Goal: Task Accomplishment & Management: Use online tool/utility

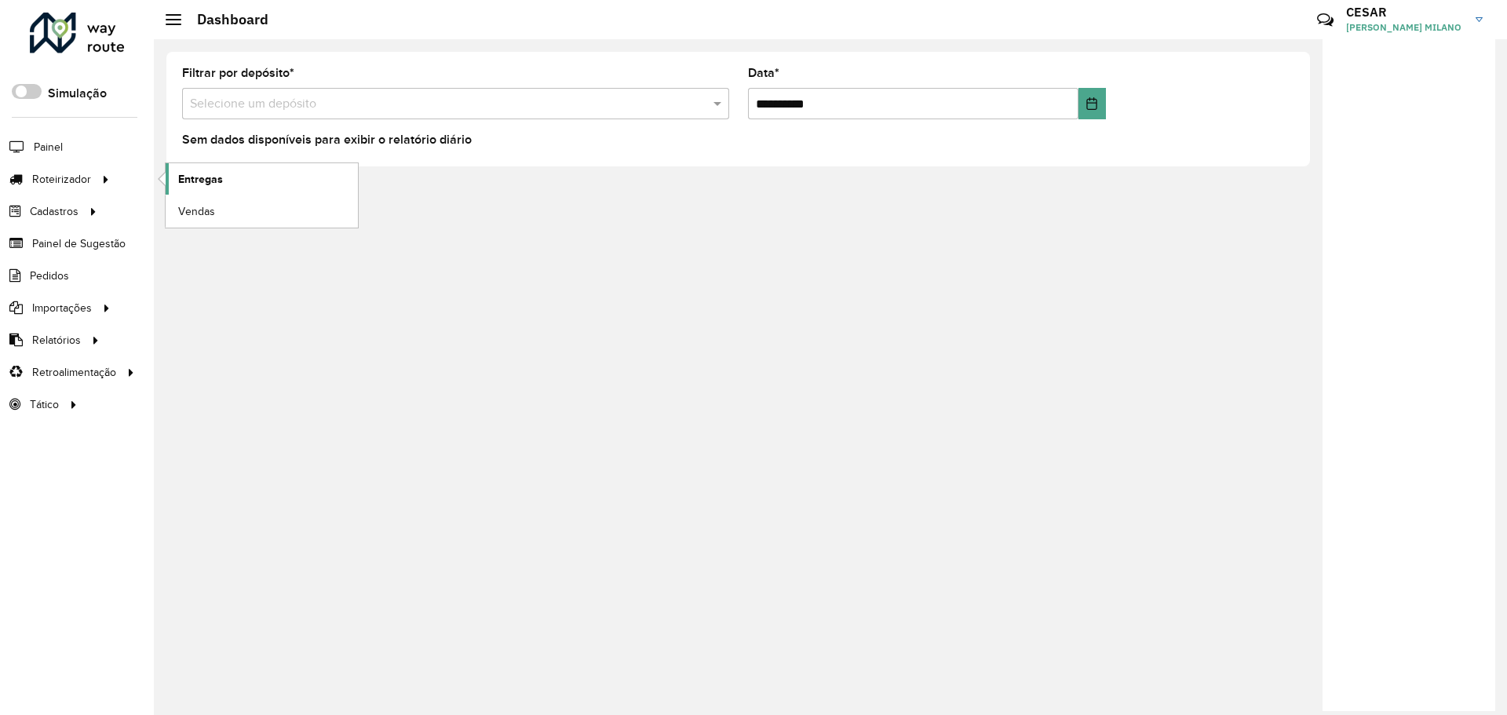
click at [232, 184] on link "Entregas" at bounding box center [262, 178] width 192 height 31
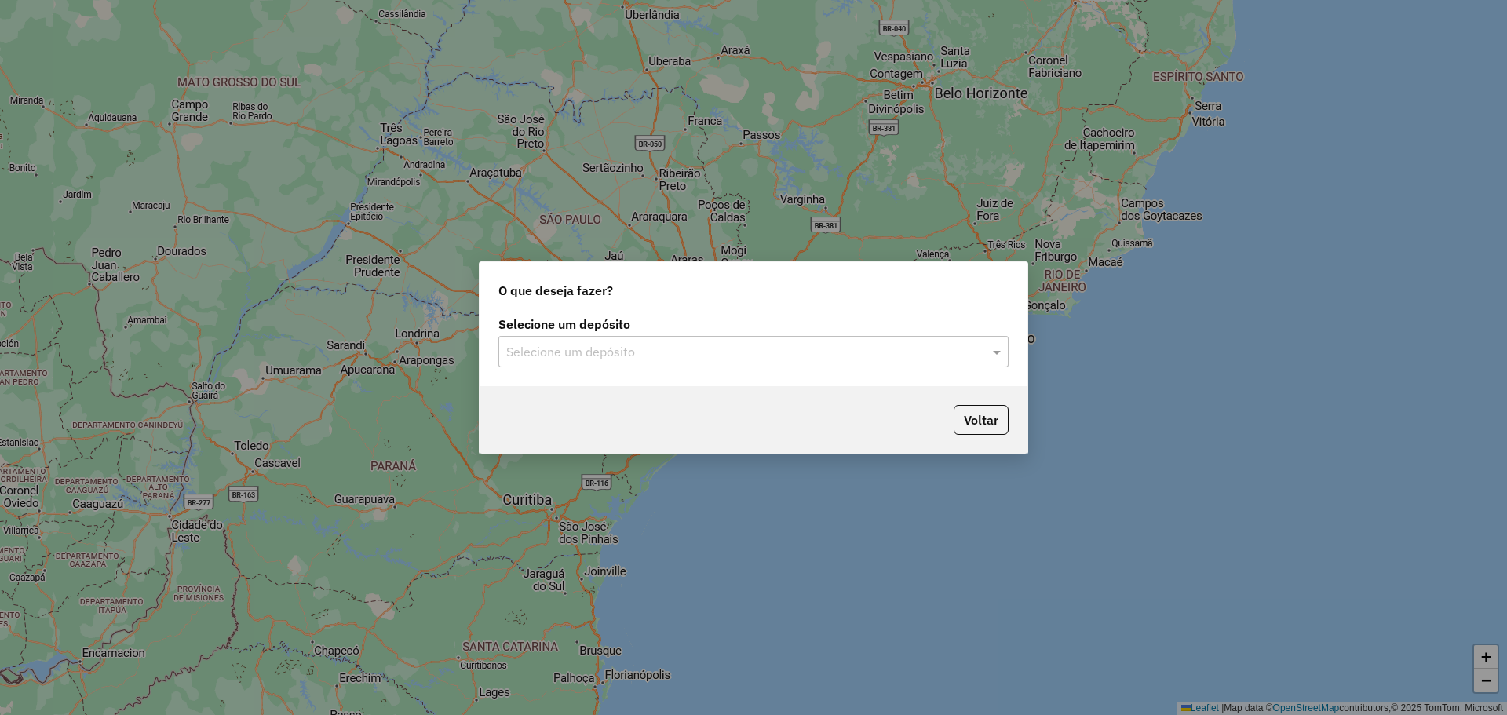
click at [748, 350] on input "text" at bounding box center [737, 352] width 463 height 19
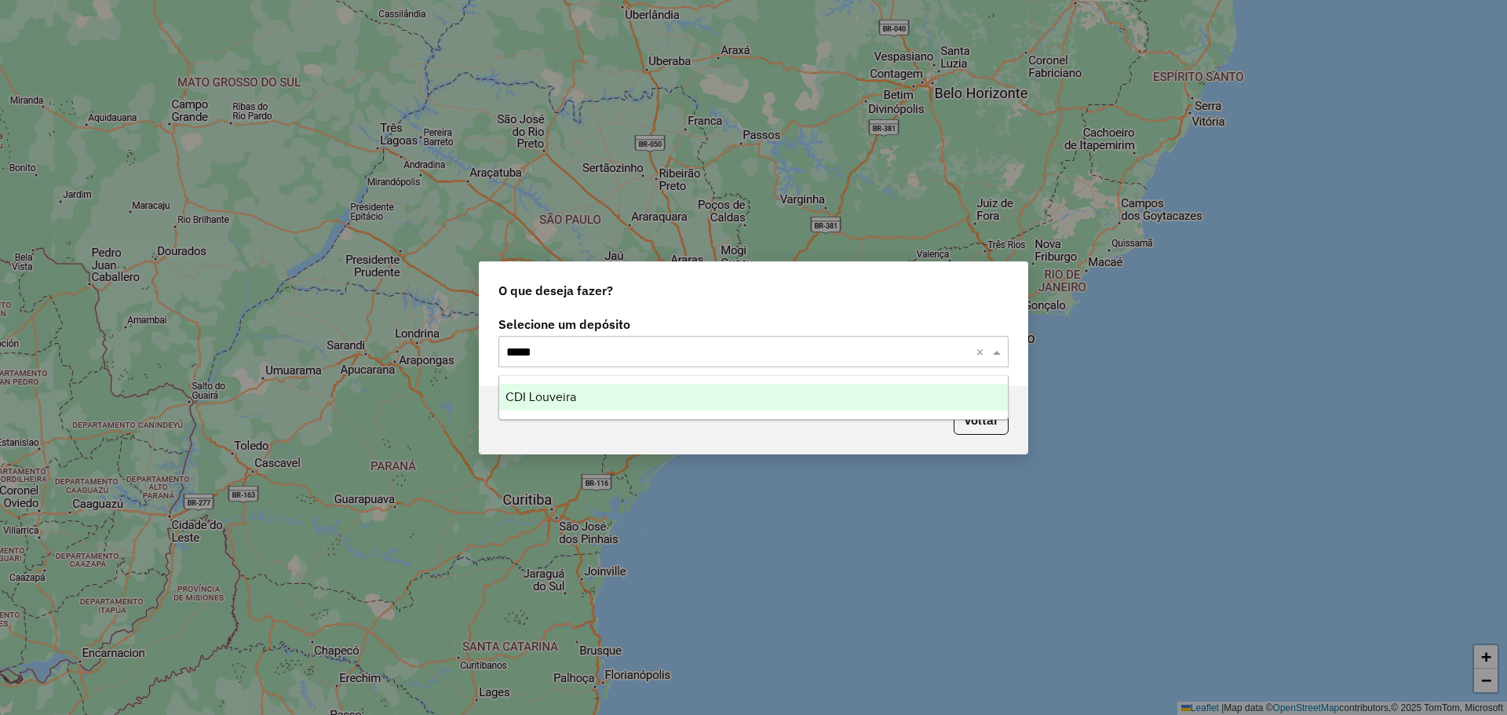
type input "******"
click at [785, 389] on div "CDI Louveira" at bounding box center [753, 397] width 509 height 27
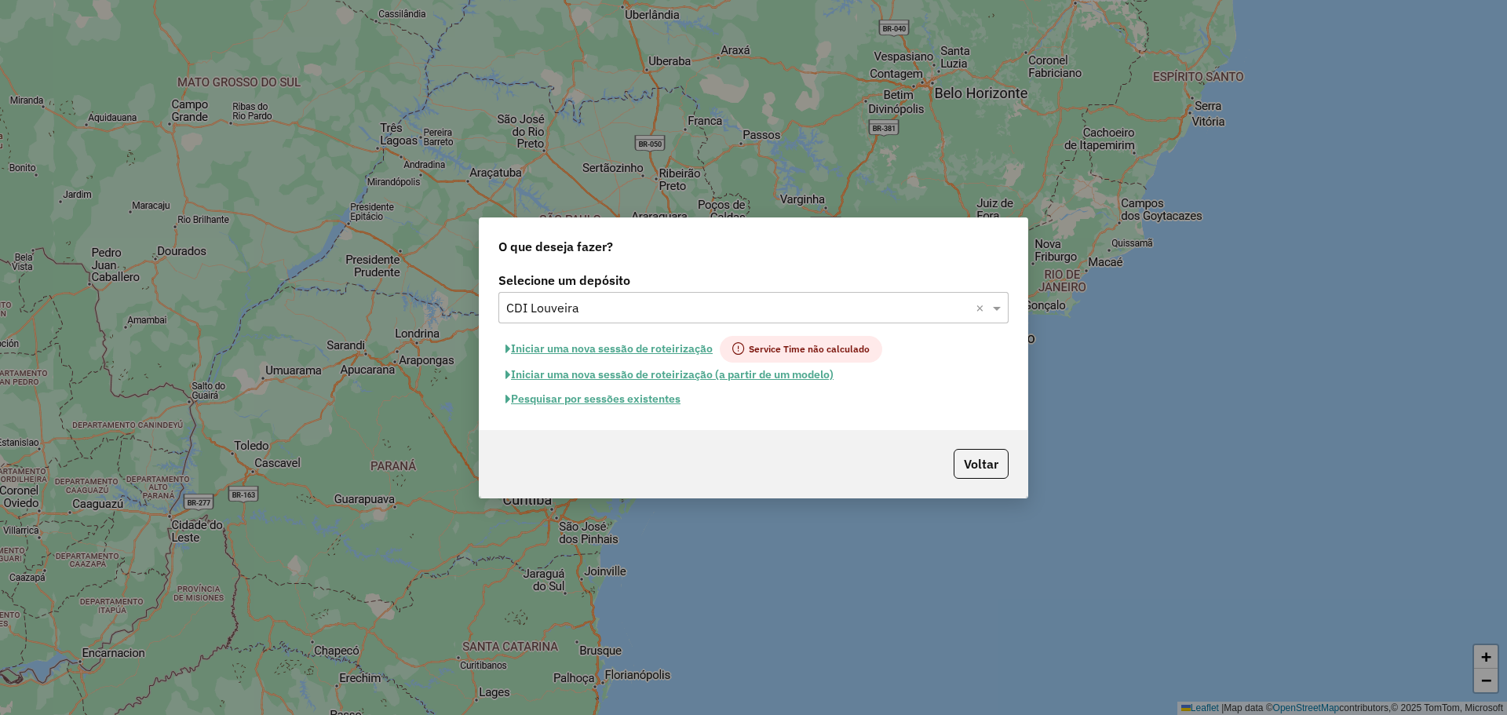
click at [634, 402] on button "Pesquisar por sessões existentes" at bounding box center [592, 399] width 189 height 24
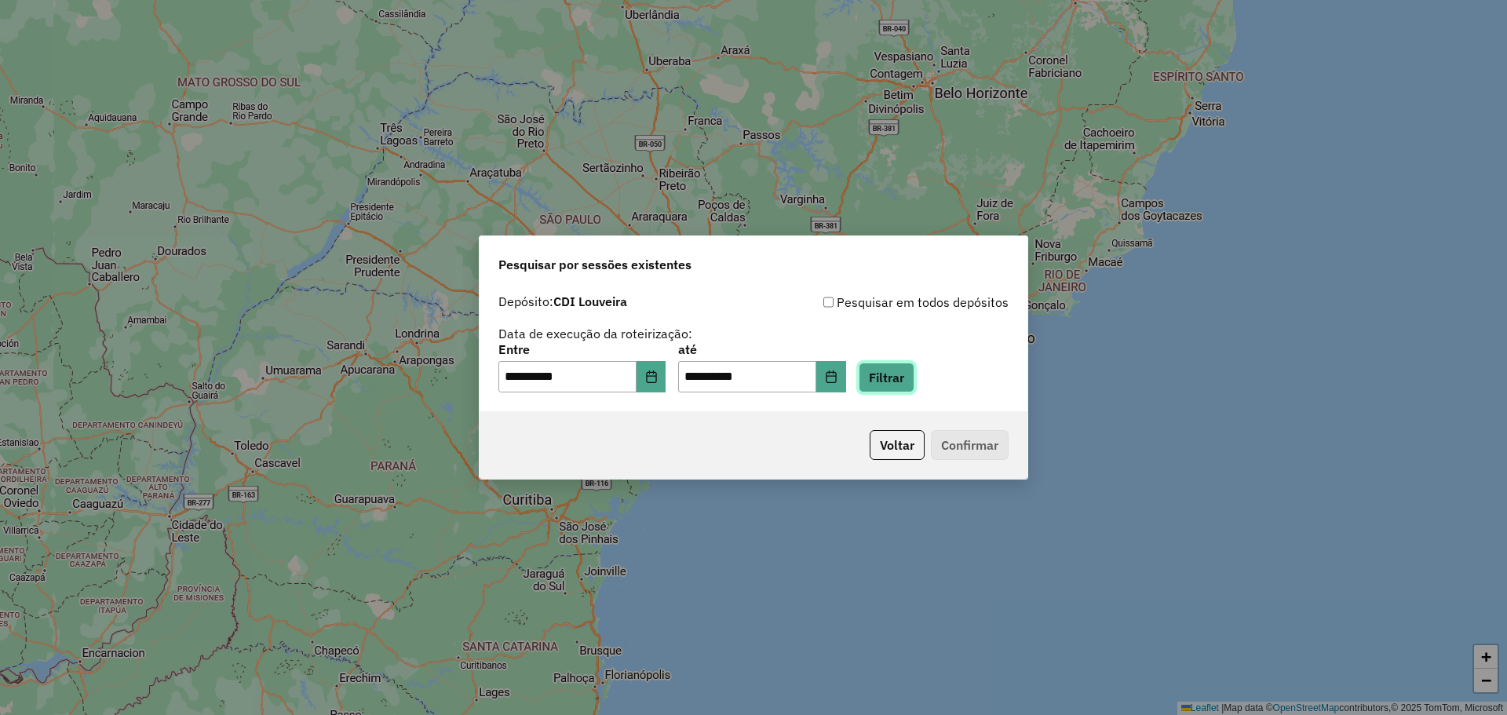
click at [898, 385] on button "Filtrar" at bounding box center [887, 378] width 56 height 30
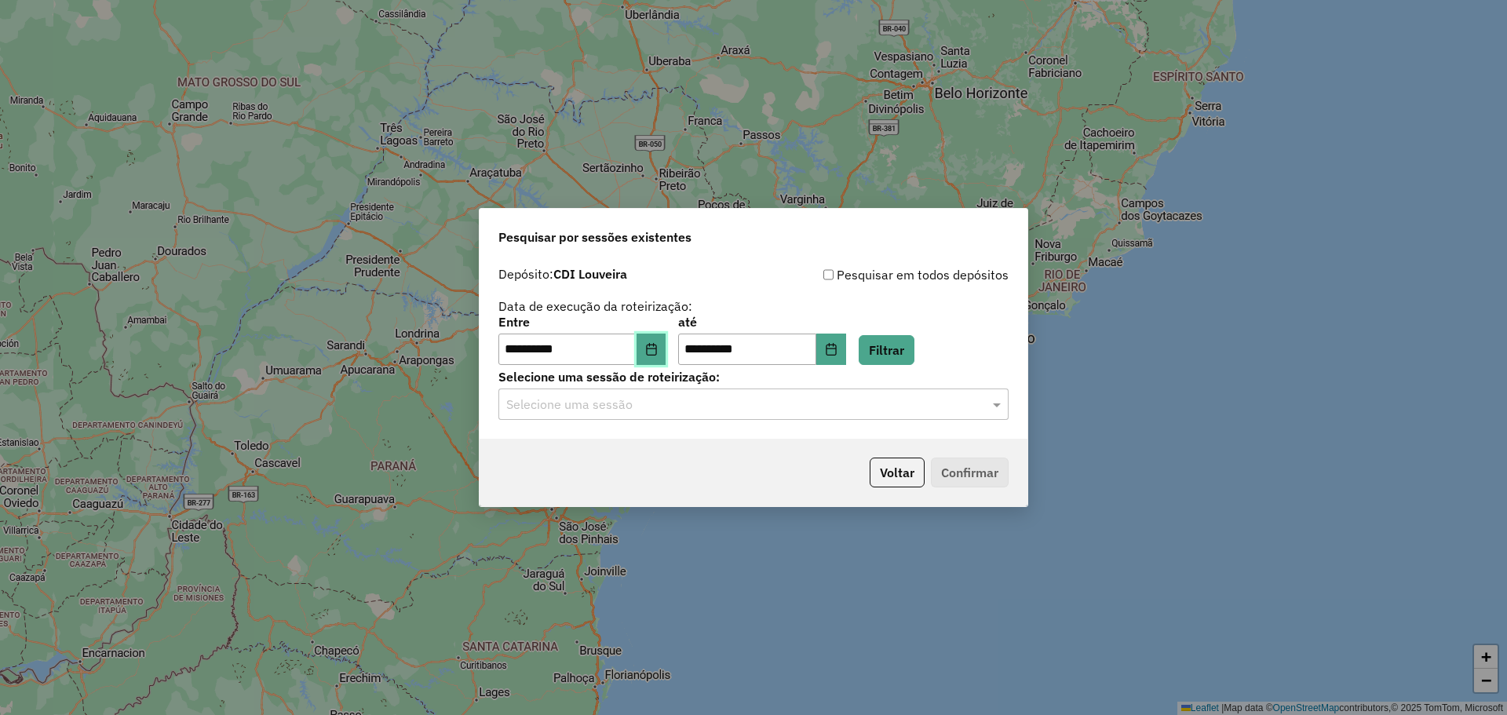
click at [666, 356] on button "Choose Date" at bounding box center [652, 349] width 30 height 31
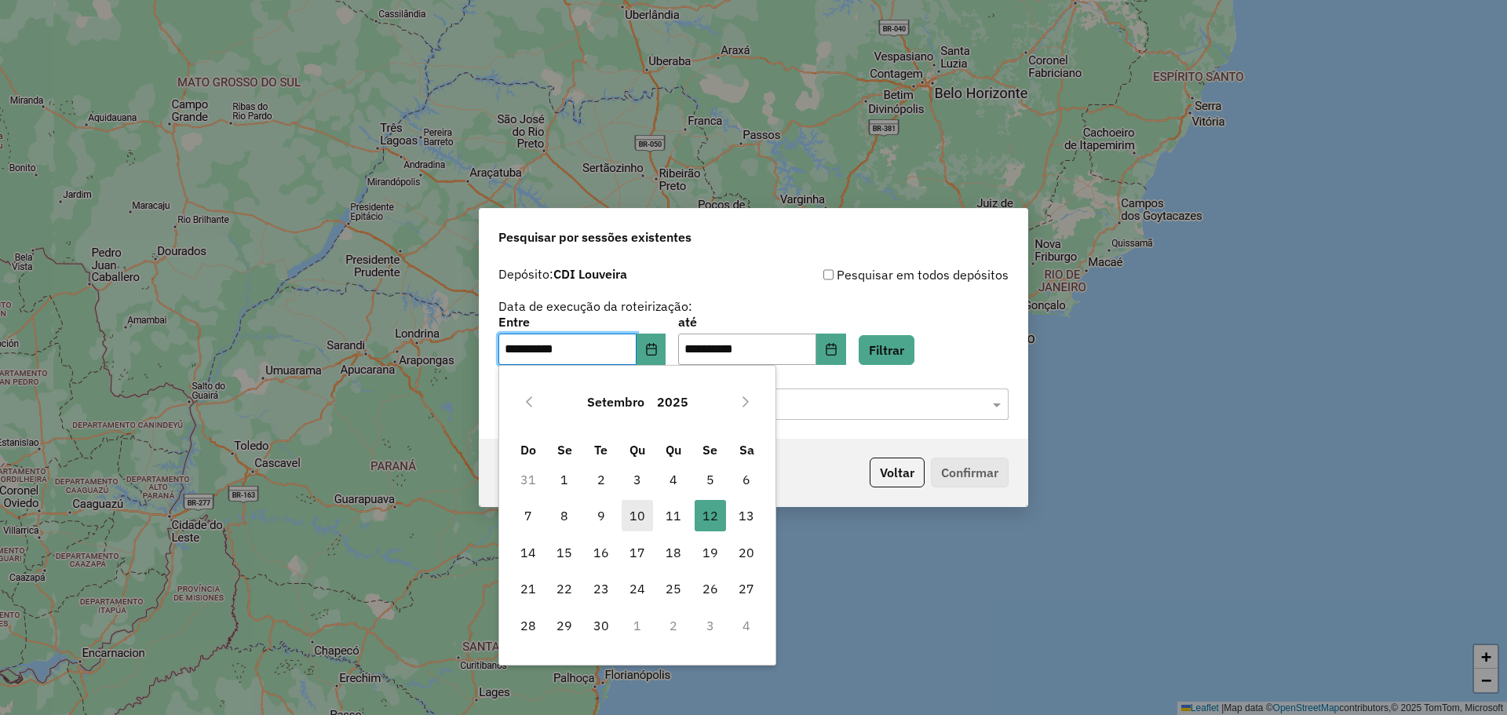
click at [637, 516] on span "10" at bounding box center [637, 515] width 31 height 31
type input "**********"
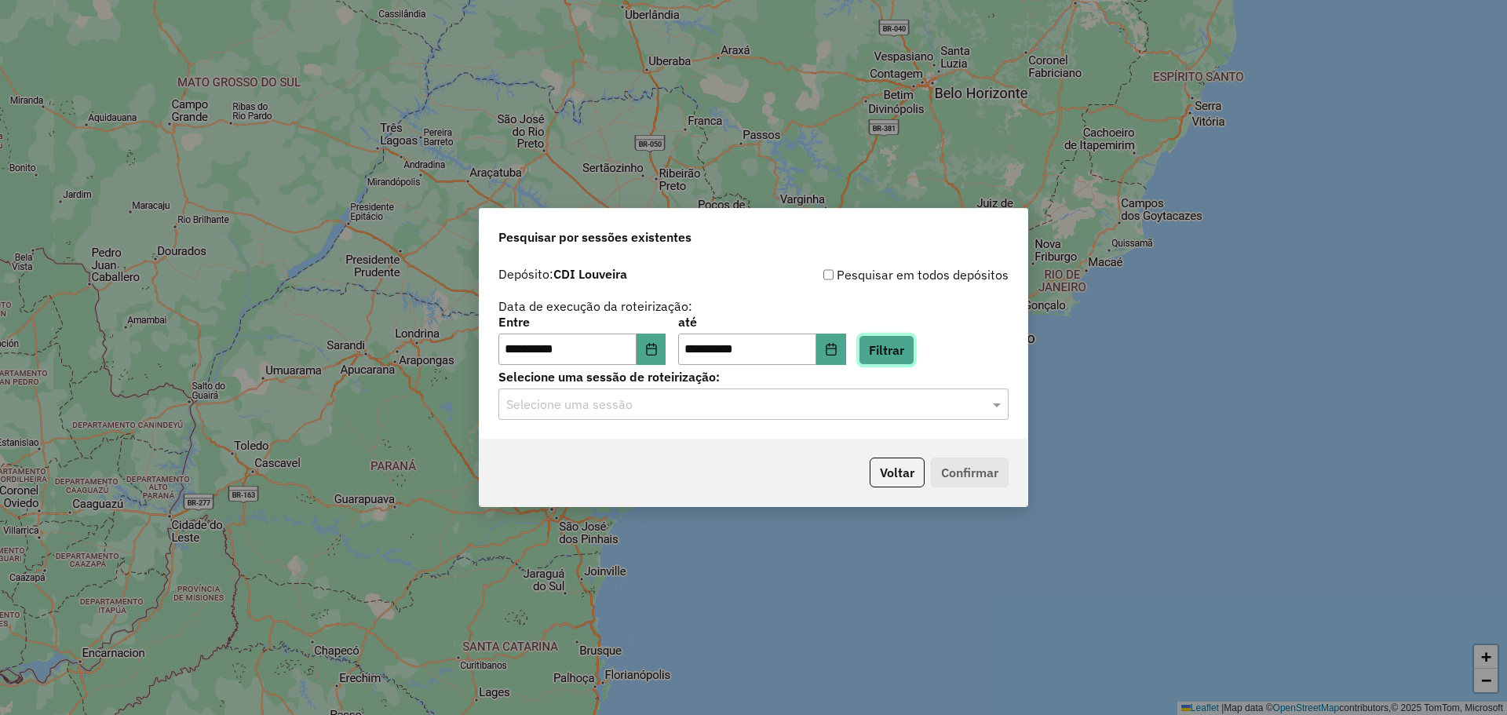
drag, startPoint x: 909, startPoint y: 353, endPoint x: 804, endPoint y: 432, distance: 131.2
click at [909, 352] on button "Filtrar" at bounding box center [887, 350] width 56 height 30
click at [721, 420] on div "**********" at bounding box center [754, 349] width 548 height 180
click at [726, 421] on div "**********" at bounding box center [754, 349] width 548 height 180
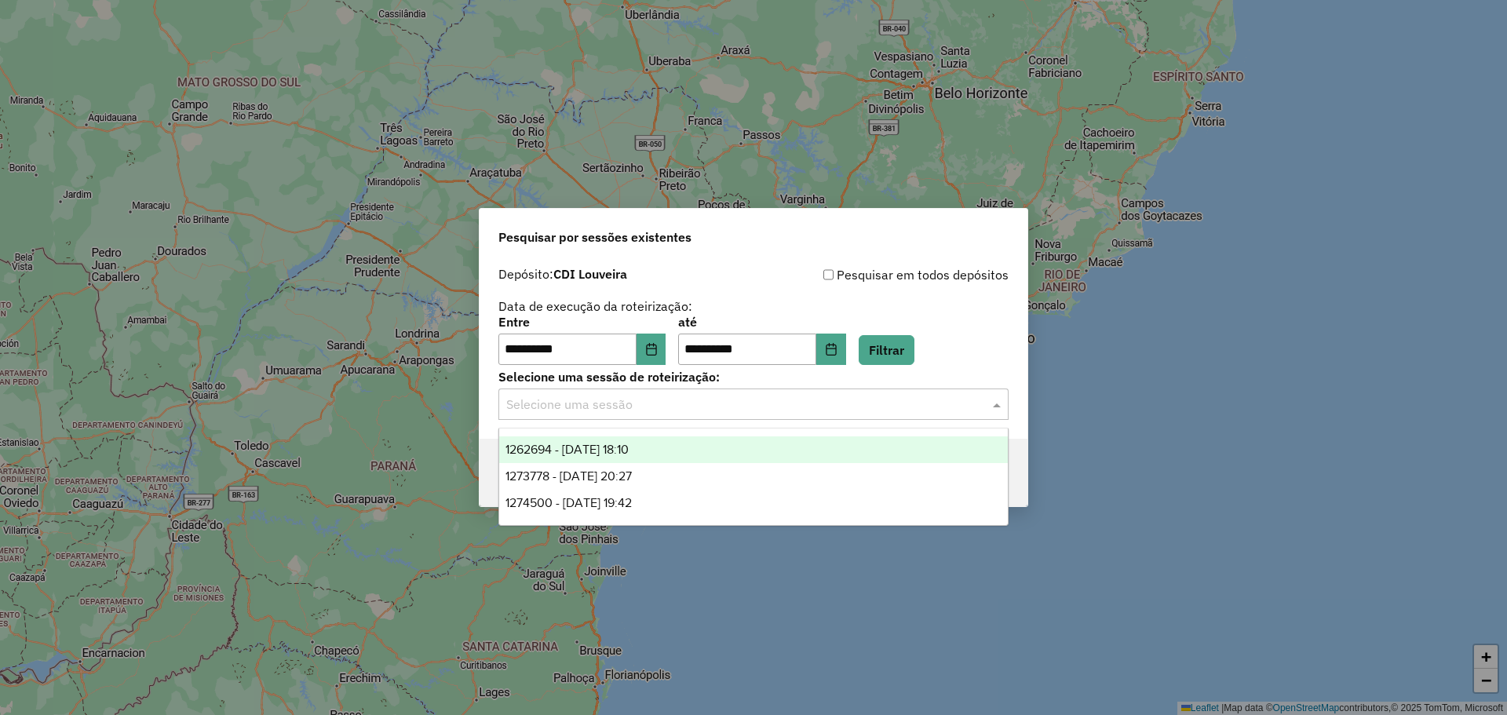
click at [722, 410] on input "text" at bounding box center [737, 405] width 463 height 19
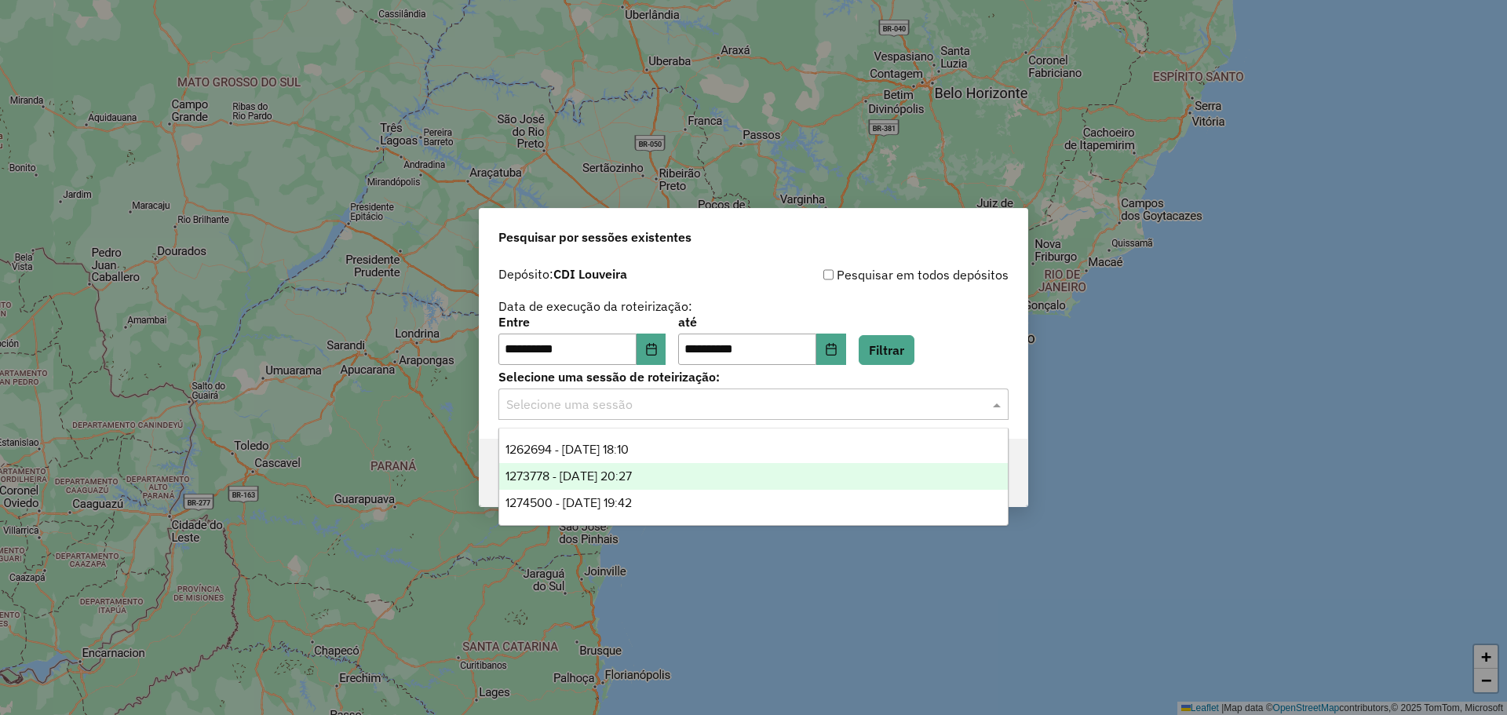
click at [713, 468] on div "1273778 - [DATE] 20:27" at bounding box center [753, 476] width 509 height 27
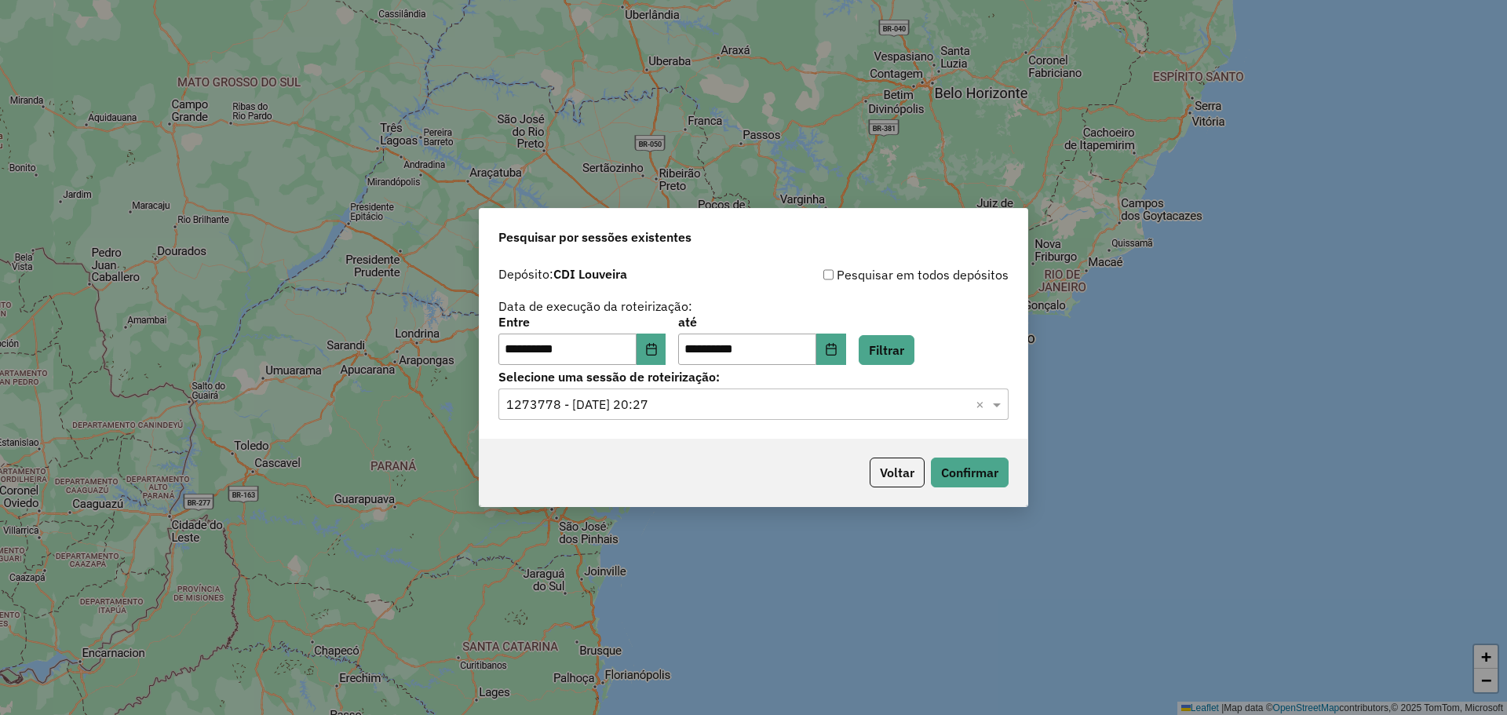
click at [711, 407] on input "text" at bounding box center [737, 405] width 463 height 19
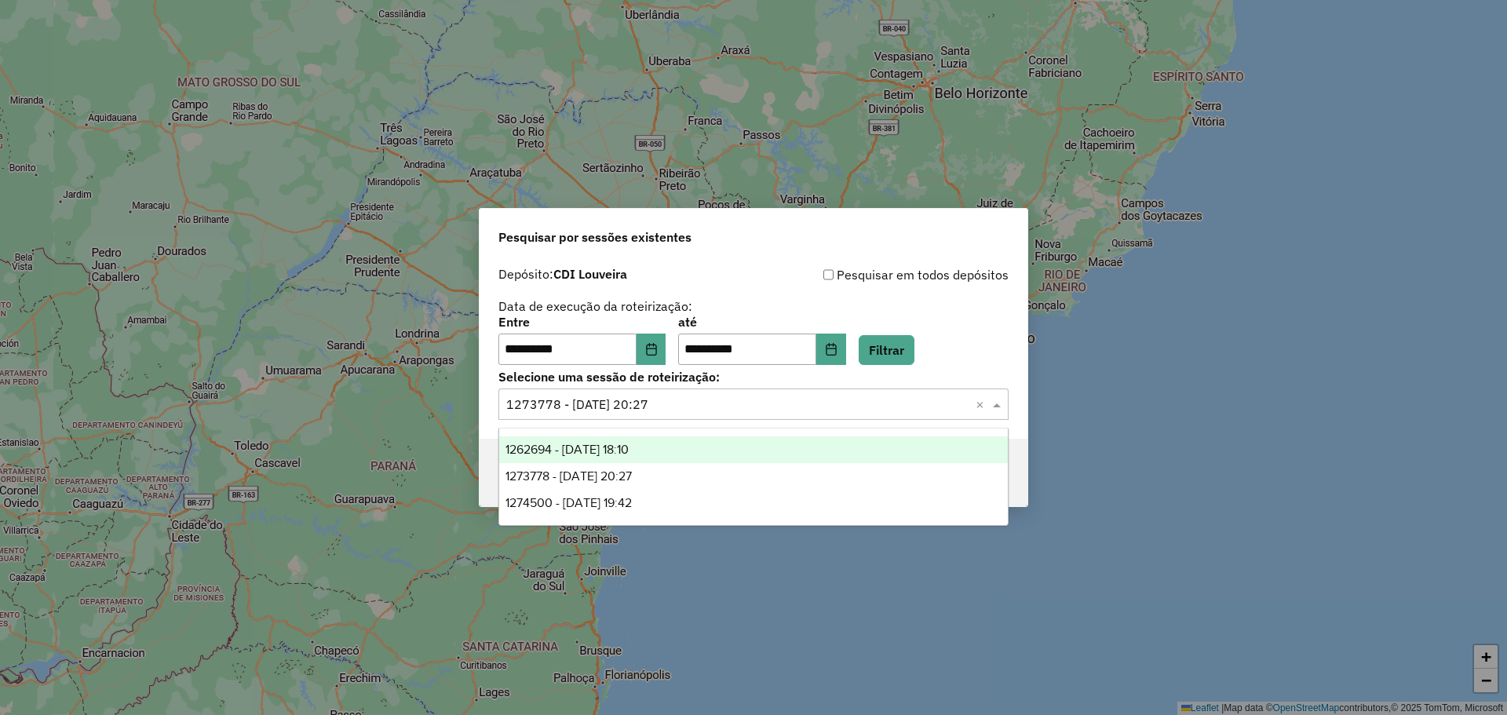
click at [706, 457] on div "1262694 - [DATE] 18:10" at bounding box center [753, 449] width 509 height 27
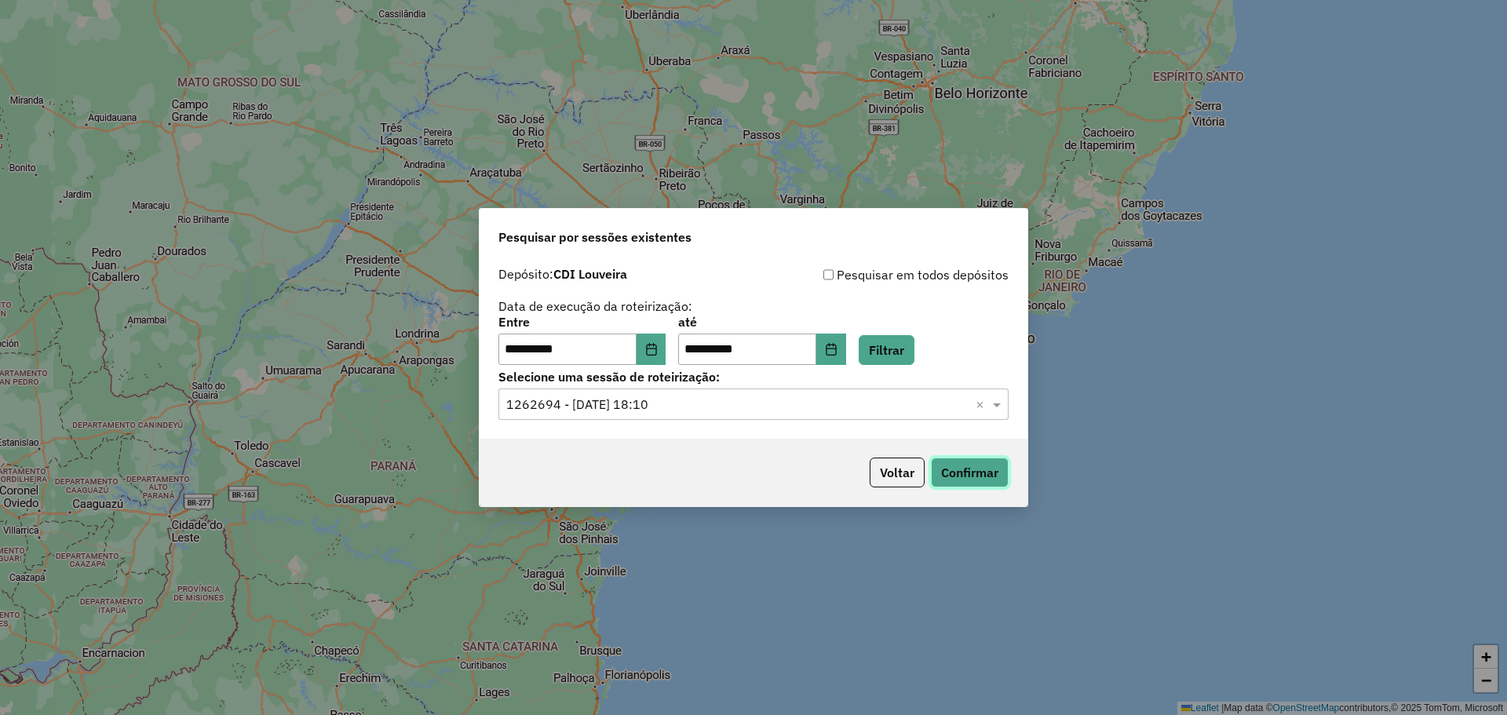
click at [955, 469] on button "Confirmar" at bounding box center [970, 473] width 78 height 30
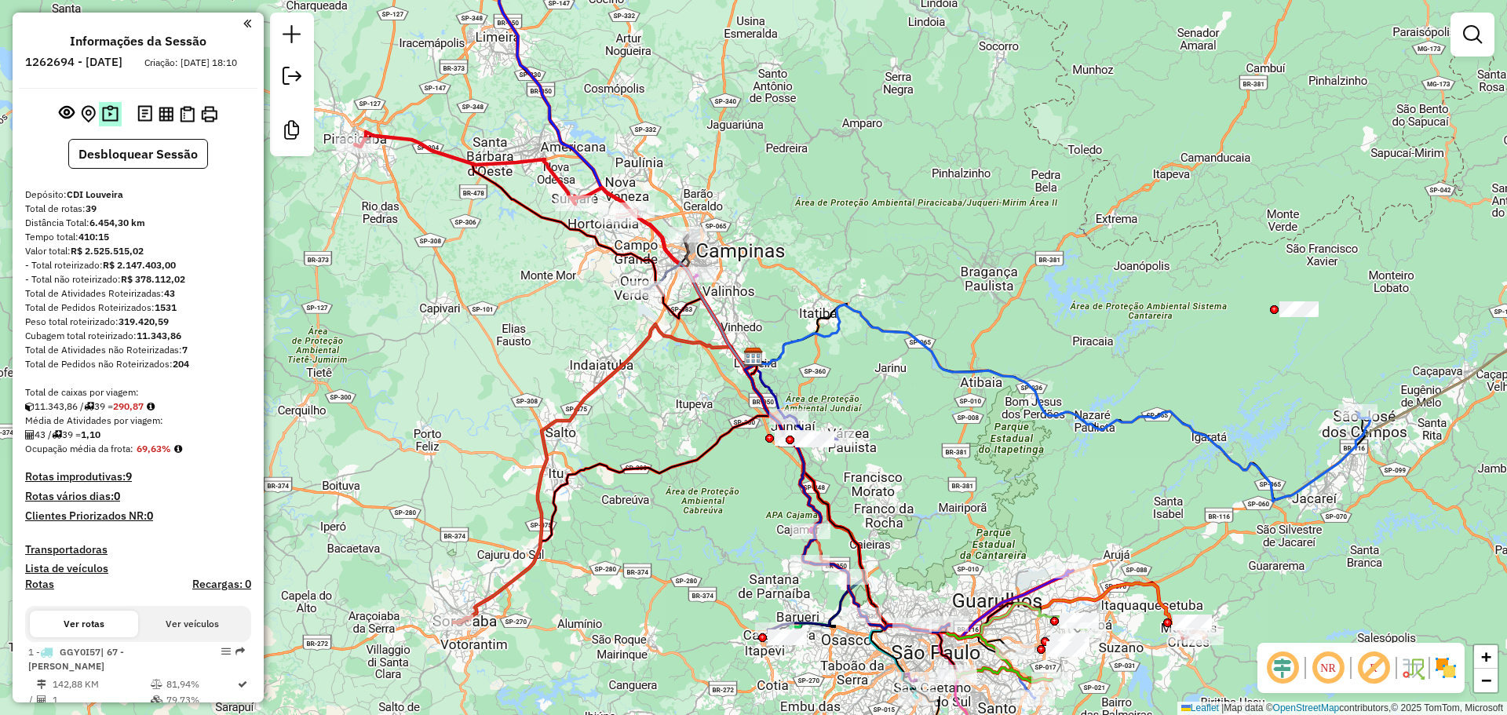
click at [111, 123] on img at bounding box center [110, 114] width 16 height 18
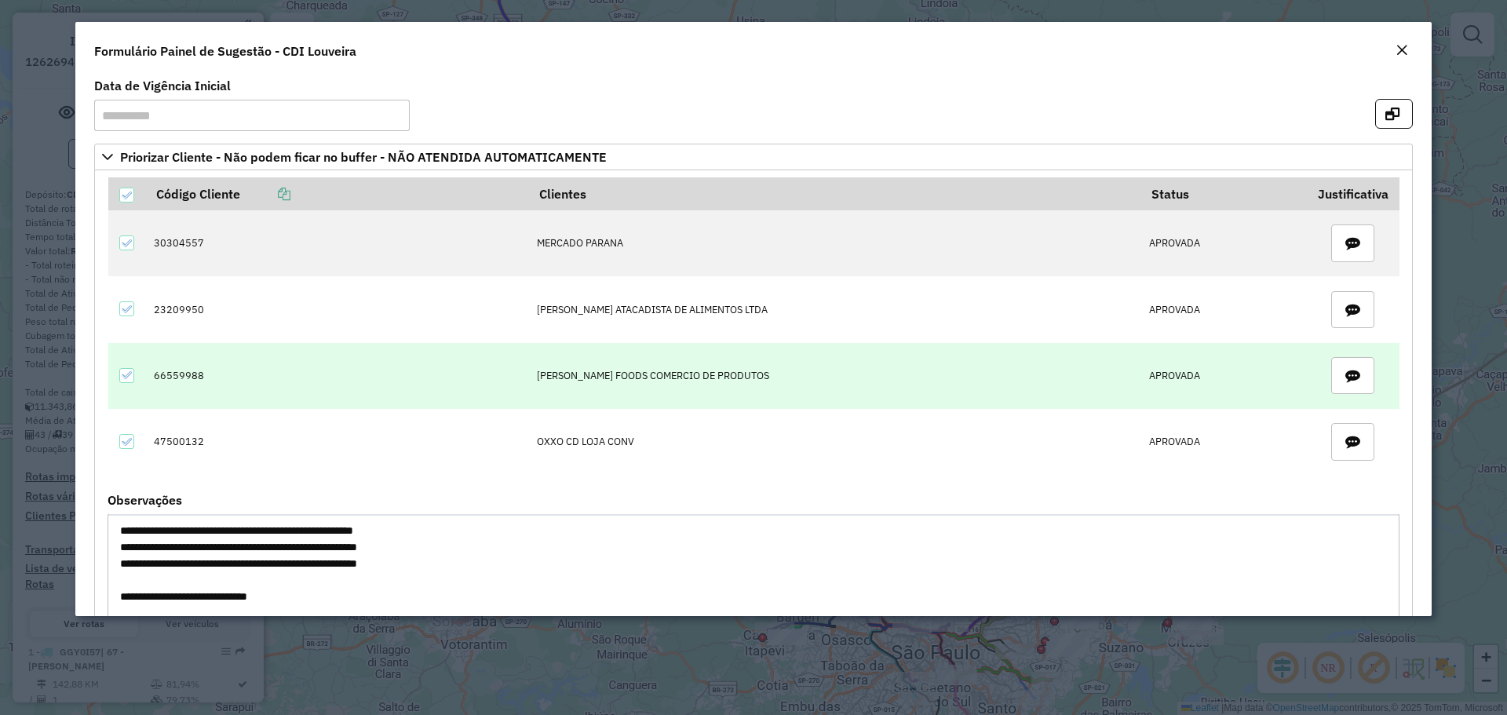
scroll to position [71, 0]
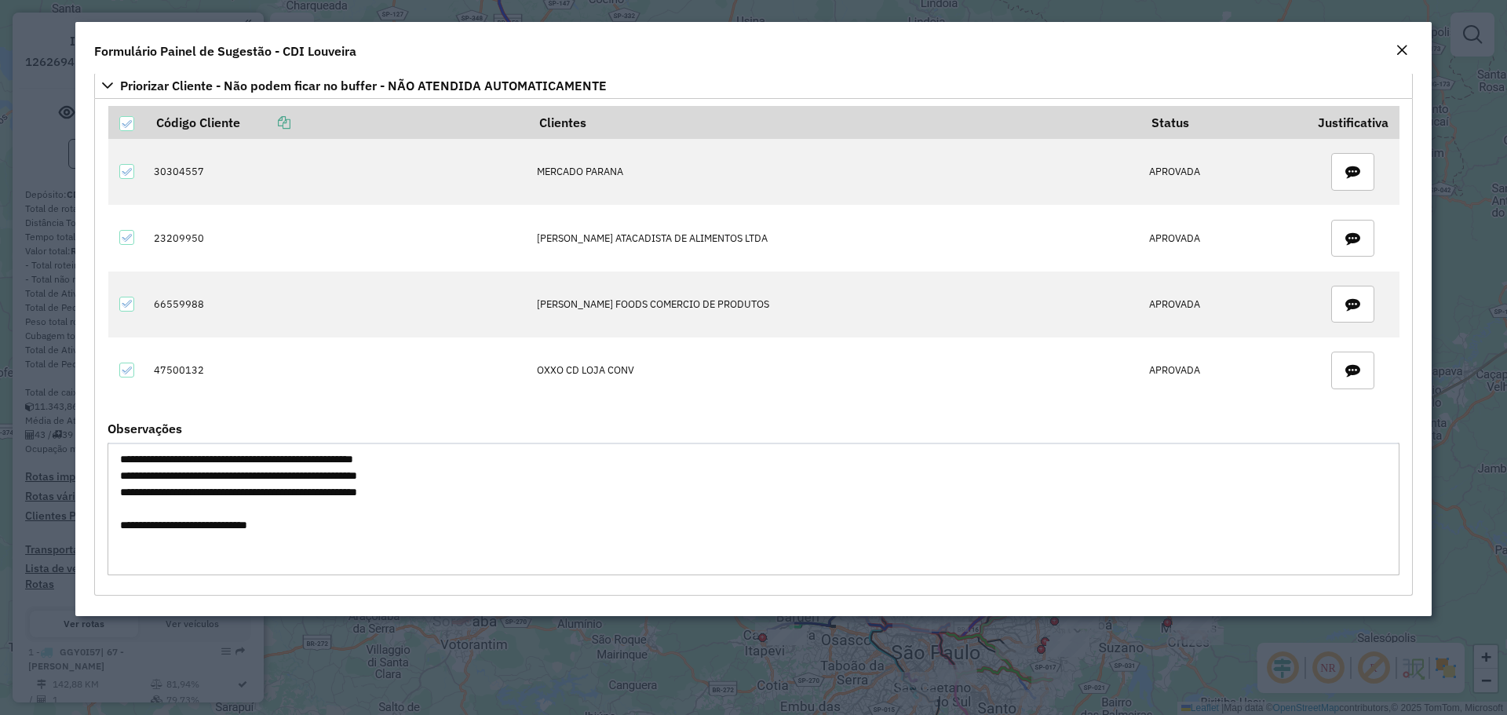
click at [1403, 50] on em "Close" at bounding box center [1401, 50] width 13 height 13
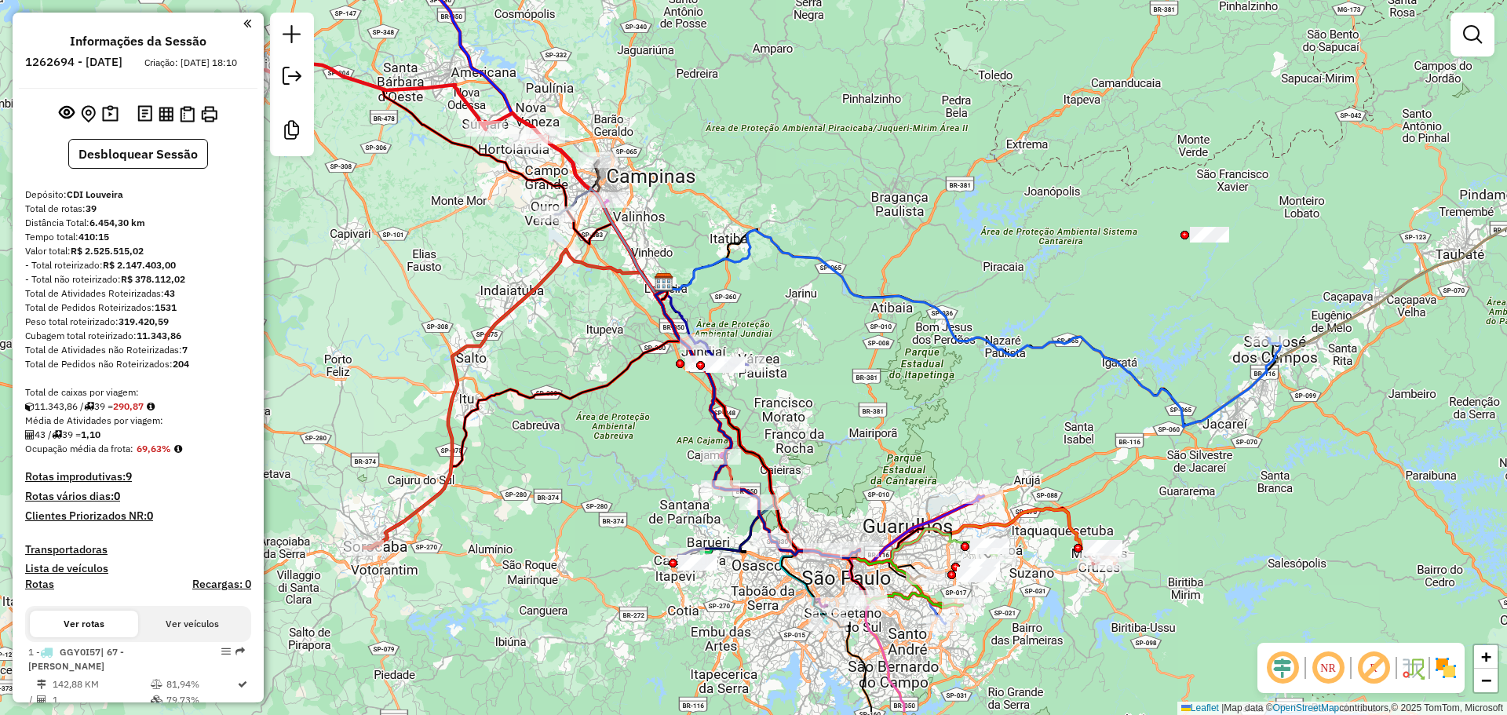
drag, startPoint x: 672, startPoint y: 458, endPoint x: 589, endPoint y: 386, distance: 109.1
click at [589, 386] on icon at bounding box center [523, 416] width 319 height 266
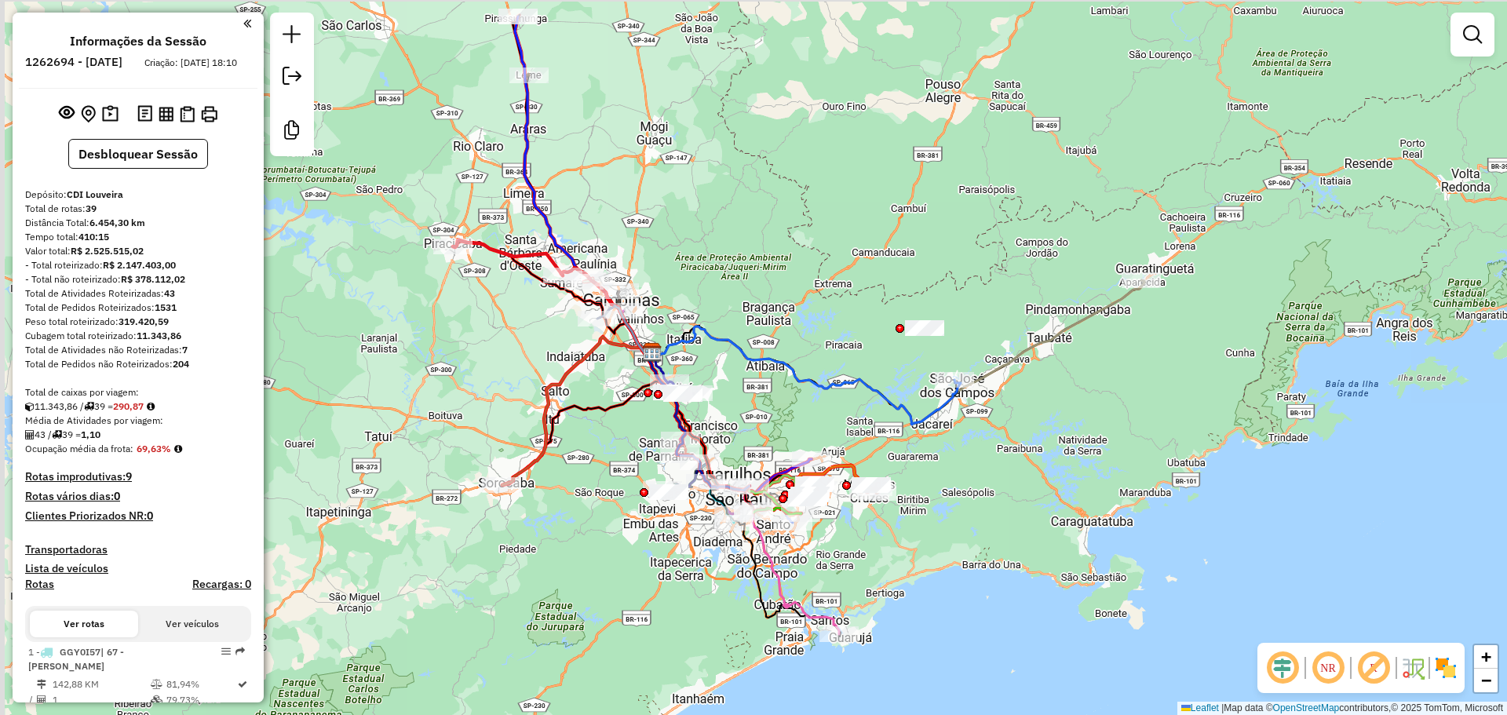
drag, startPoint x: 582, startPoint y: 438, endPoint x: 607, endPoint y: 456, distance: 30.3
click at [607, 456] on div "Janela de atendimento Grade de atendimento Capacidade Transportadoras Veículos …" at bounding box center [753, 357] width 1507 height 715
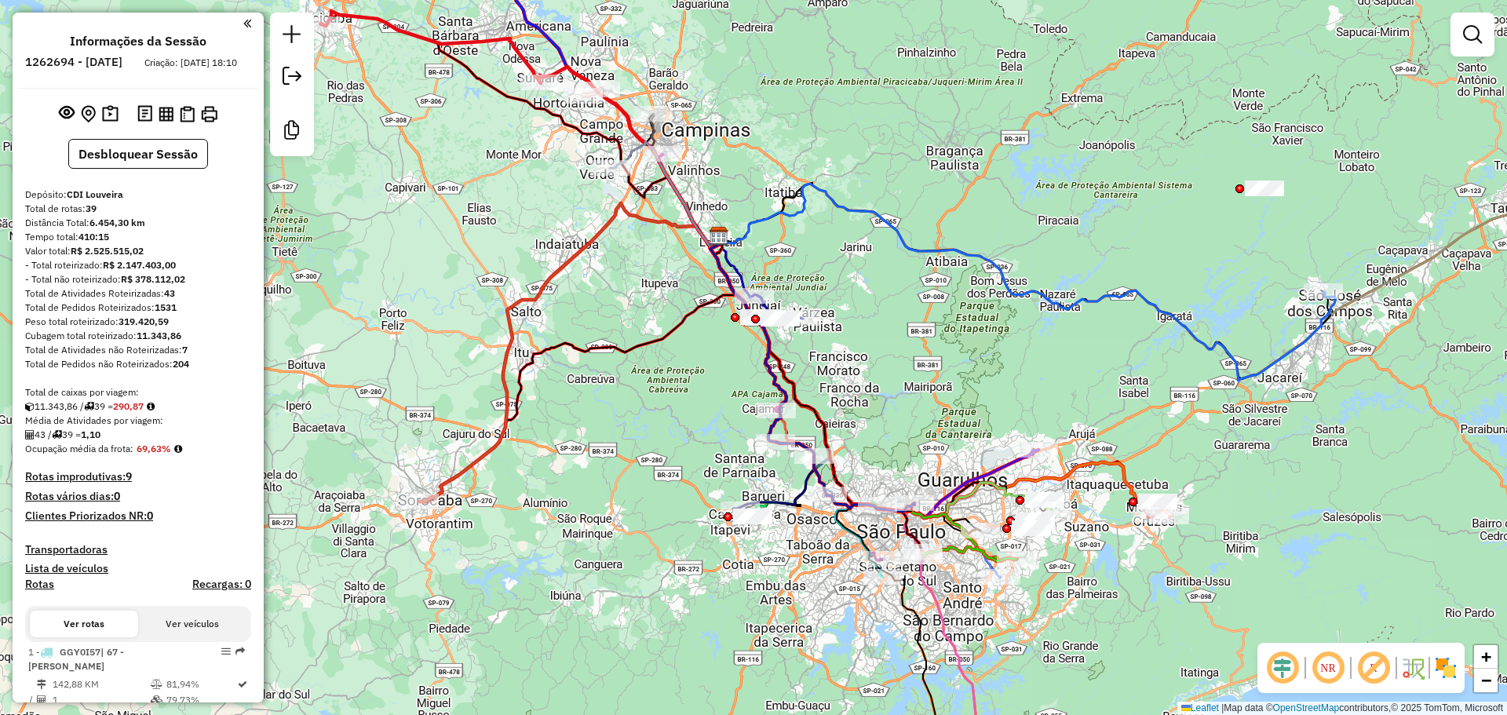
click at [642, 460] on div "Janela de atendimento Grade de atendimento Capacidade Transportadoras Veículos …" at bounding box center [753, 357] width 1507 height 715
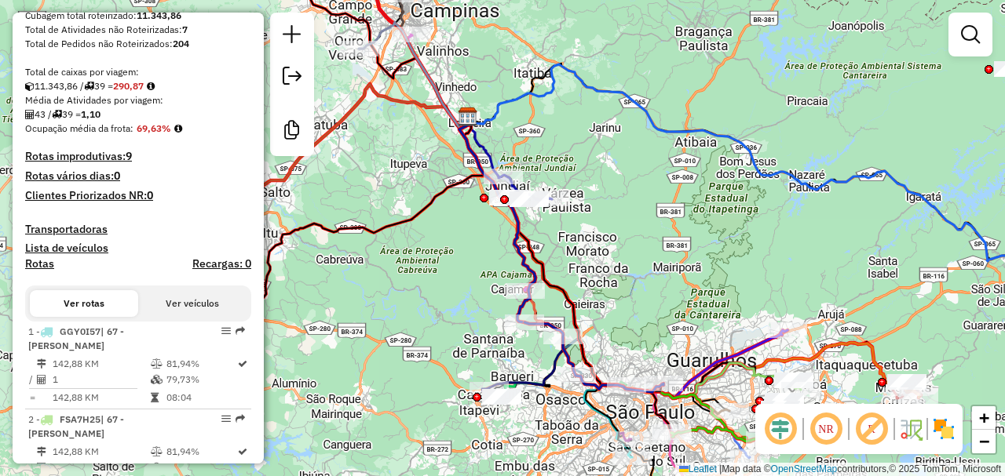
scroll to position [314, 0]
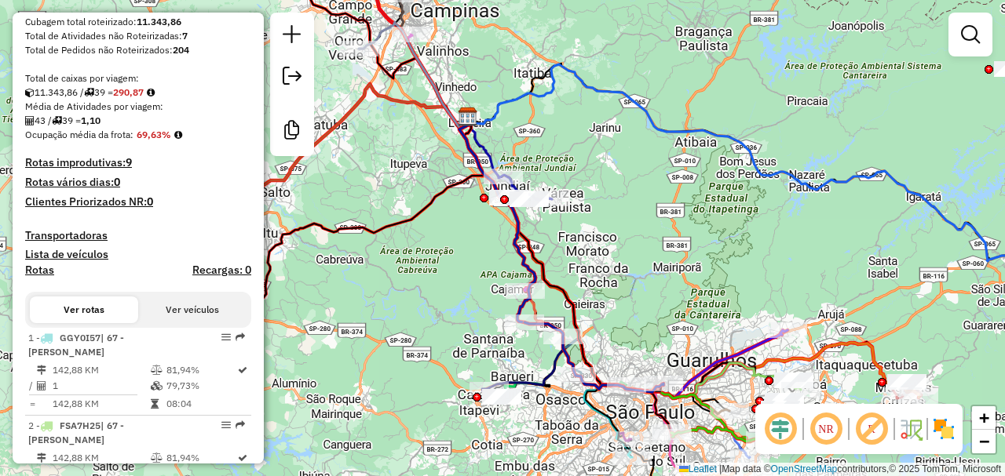
drag, startPoint x: 139, startPoint y: 151, endPoint x: 170, endPoint y: 149, distance: 30.6
click at [170, 140] on strong "69,63%" at bounding box center [154, 135] width 35 height 12
drag, startPoint x: 126, startPoint y: 107, endPoint x: 149, endPoint y: 107, distance: 23.5
click at [144, 98] on strong "290,87" at bounding box center [128, 92] width 31 height 12
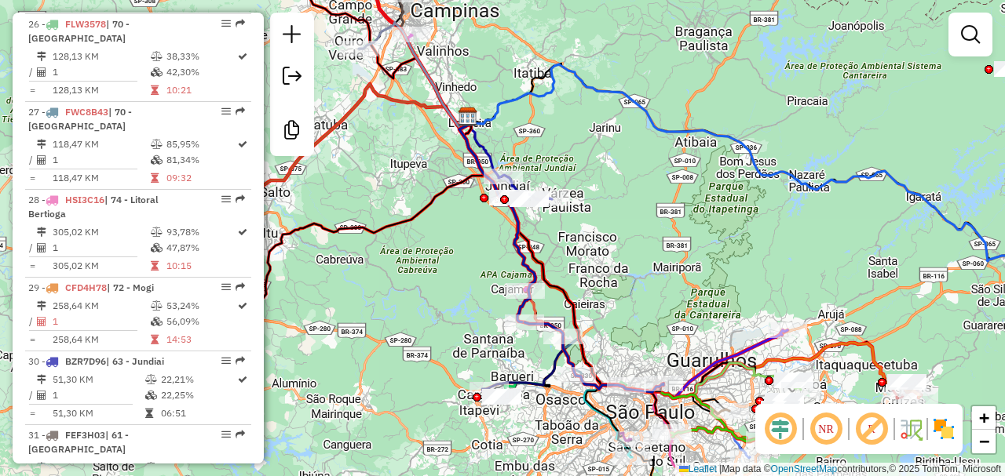
scroll to position [2647, 0]
